Goal: Check status: Check status

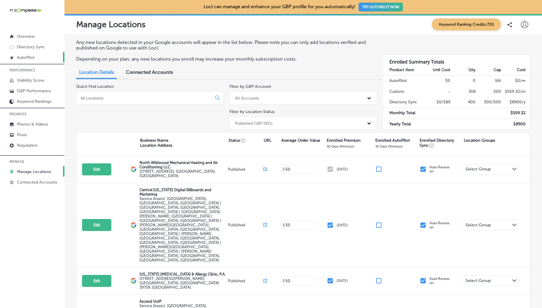
click at [29, 54] on link "Created by potrace 1.10, written by [PERSON_NAME] [DATE]-[DATE] AutoPilot" at bounding box center [32, 57] width 64 height 11
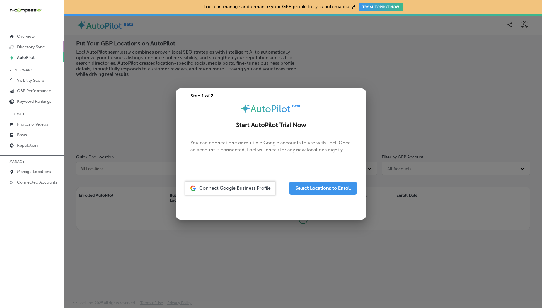
click at [35, 45] on p "Directory Sync" at bounding box center [31, 47] width 28 height 5
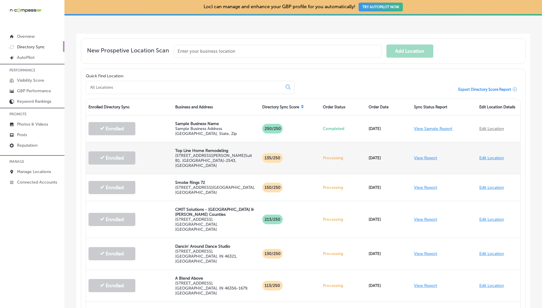
click at [332, 155] on p "Processing" at bounding box center [343, 157] width 41 height 5
click at [425, 155] on link "View Report" at bounding box center [425, 157] width 23 height 5
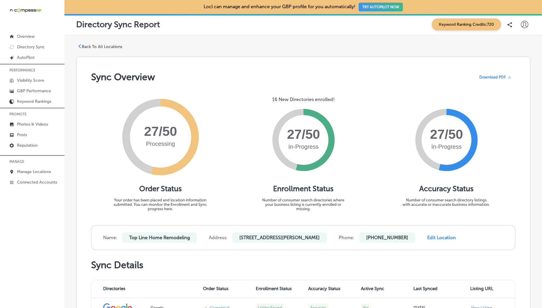
click at [98, 45] on p "Back To All Locations" at bounding box center [102, 46] width 40 height 5
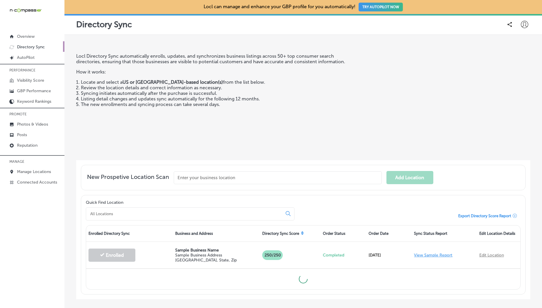
scroll to position [30, 0]
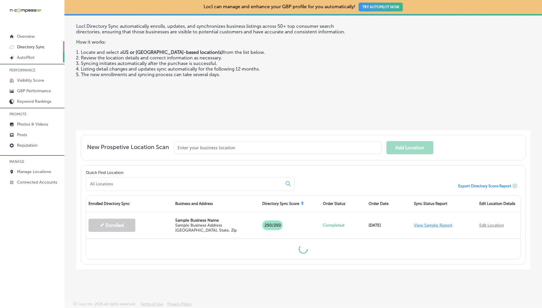
click at [25, 57] on p "AutoPilot" at bounding box center [26, 57] width 18 height 5
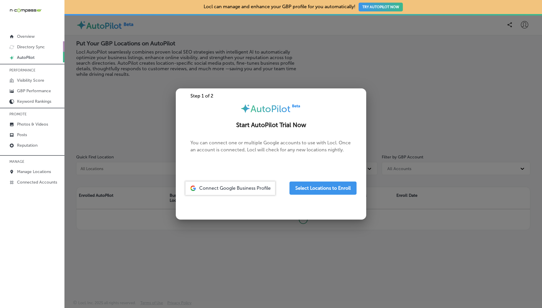
click at [32, 47] on p "Directory Sync" at bounding box center [31, 47] width 28 height 5
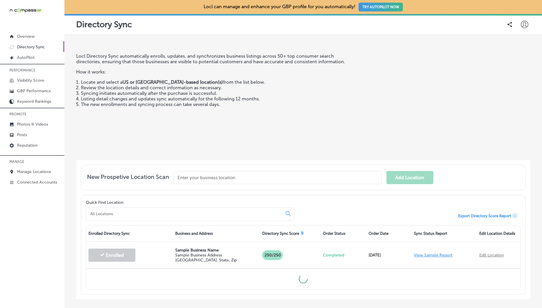
scroll to position [30, 0]
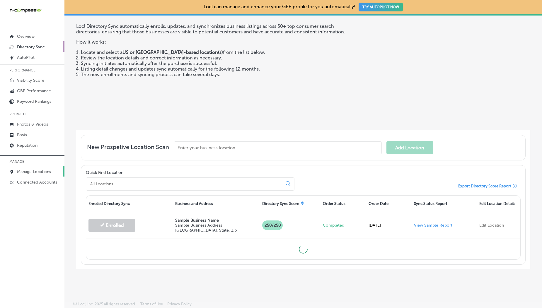
click at [29, 170] on p "Manage Locations" at bounding box center [34, 171] width 34 height 5
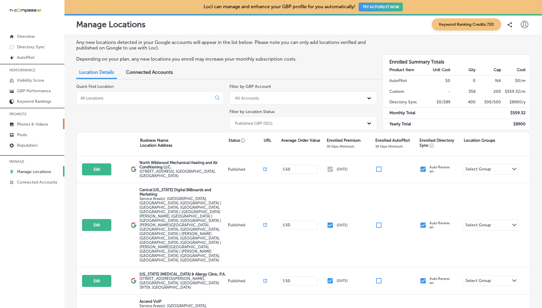
click at [29, 126] on p "Photos & Videos" at bounding box center [32, 124] width 31 height 5
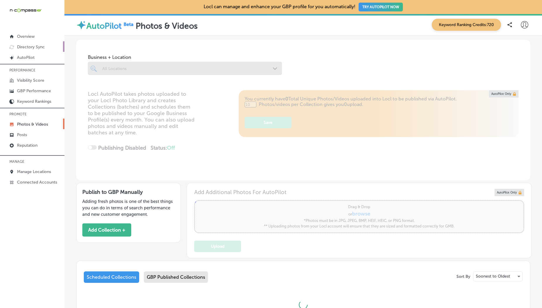
type input "0"
click at [28, 47] on p "Directory Sync" at bounding box center [31, 47] width 28 height 5
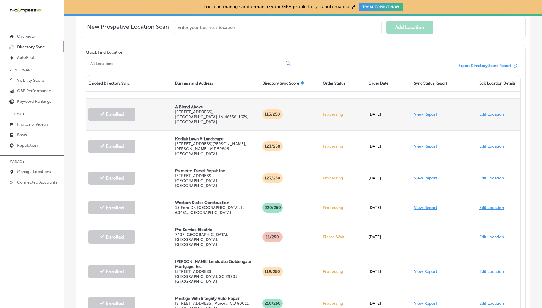
scroll to position [146, 0]
